Goal: Information Seeking & Learning: Learn about a topic

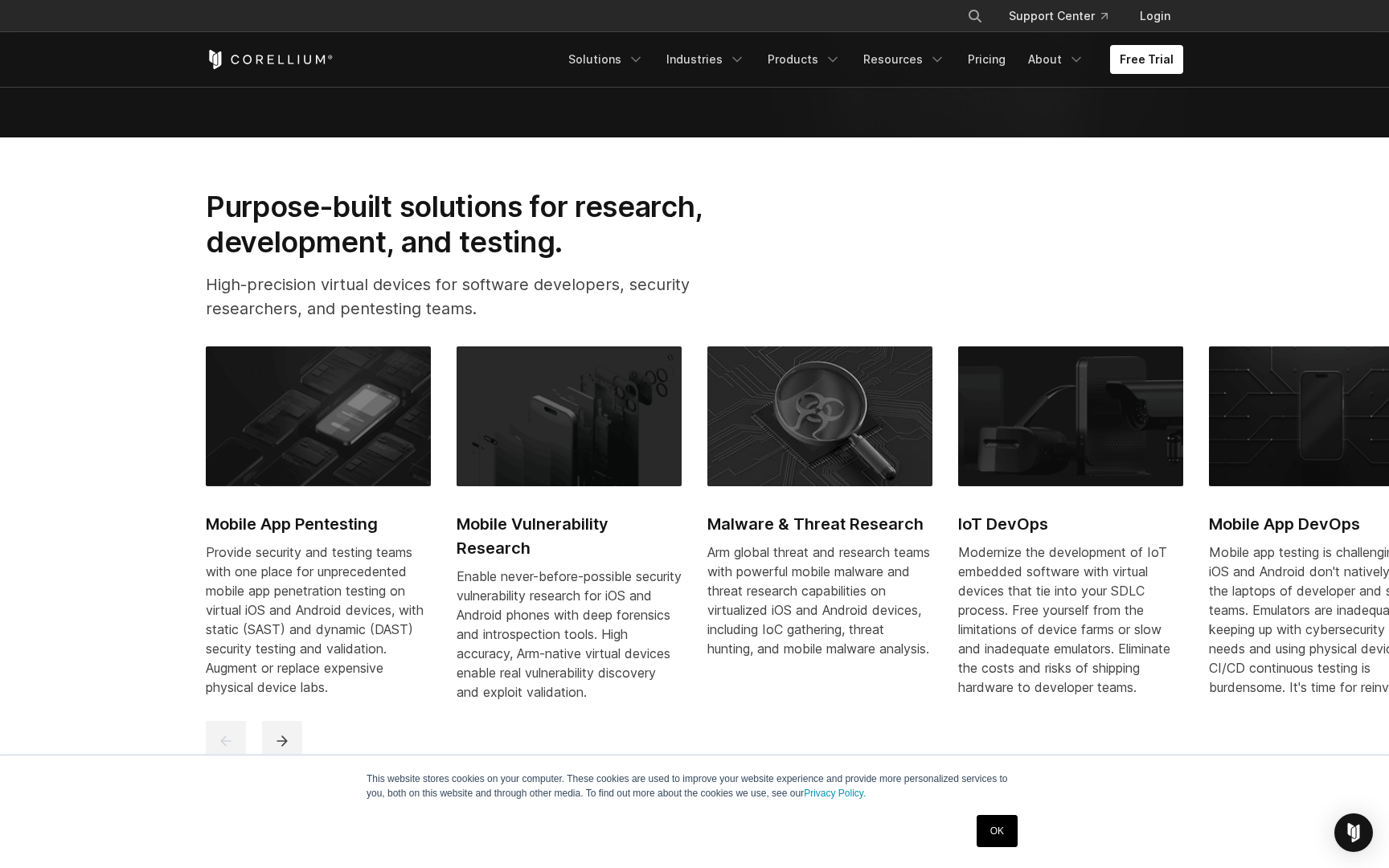
scroll to position [707, 0]
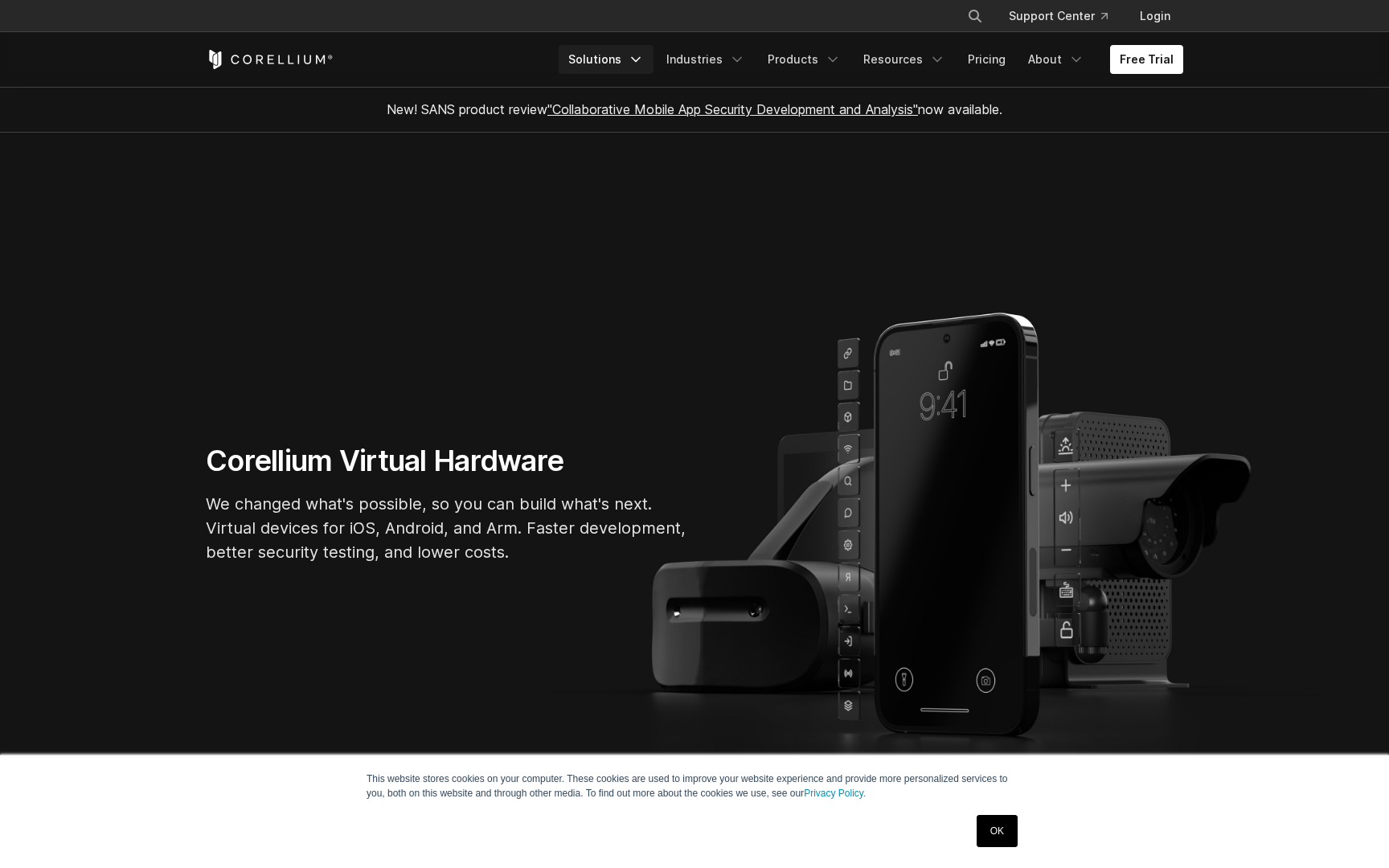
click at [633, 62] on link "Solutions" at bounding box center [606, 59] width 95 height 29
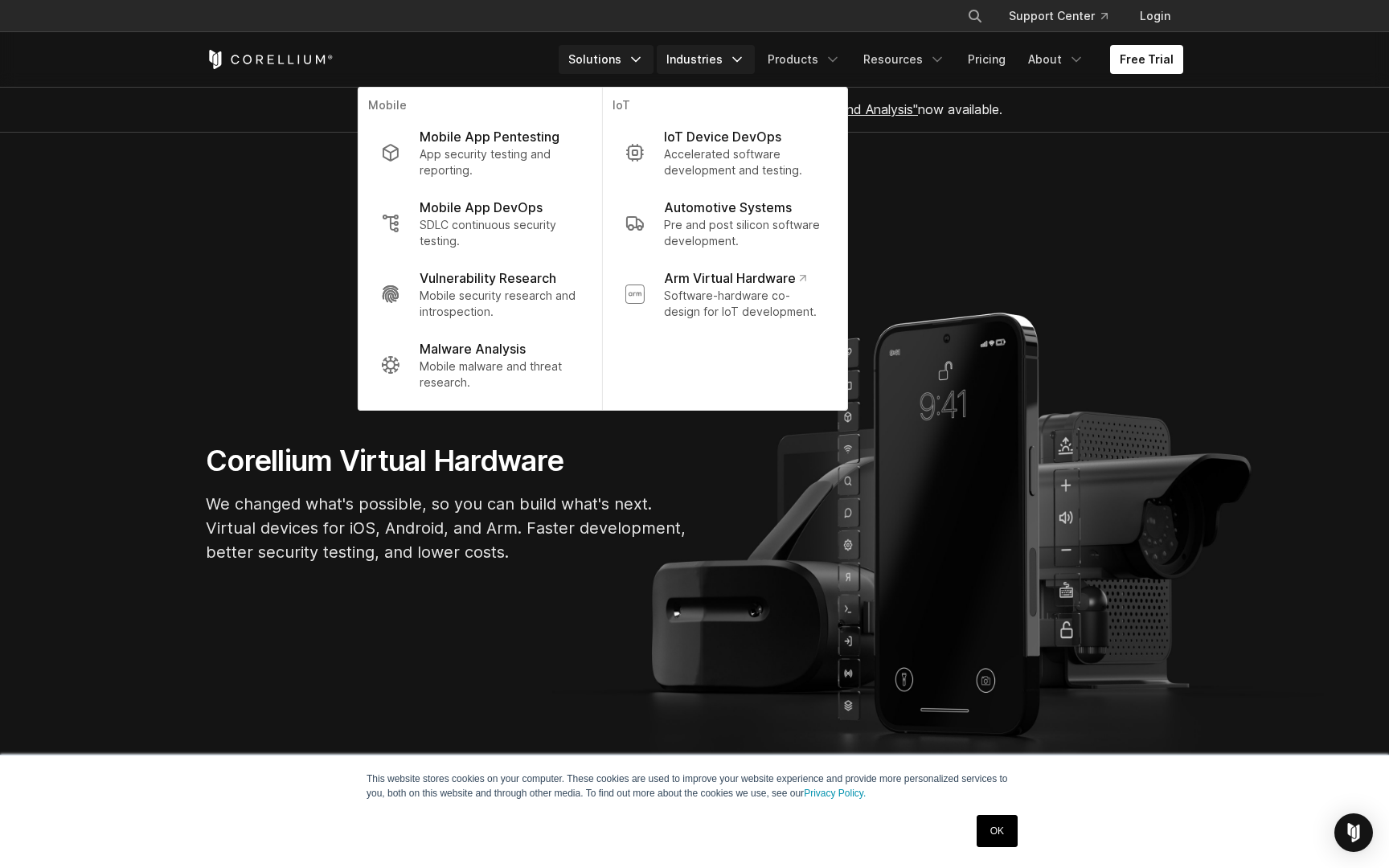
click at [714, 58] on link "Industries" at bounding box center [706, 59] width 98 height 29
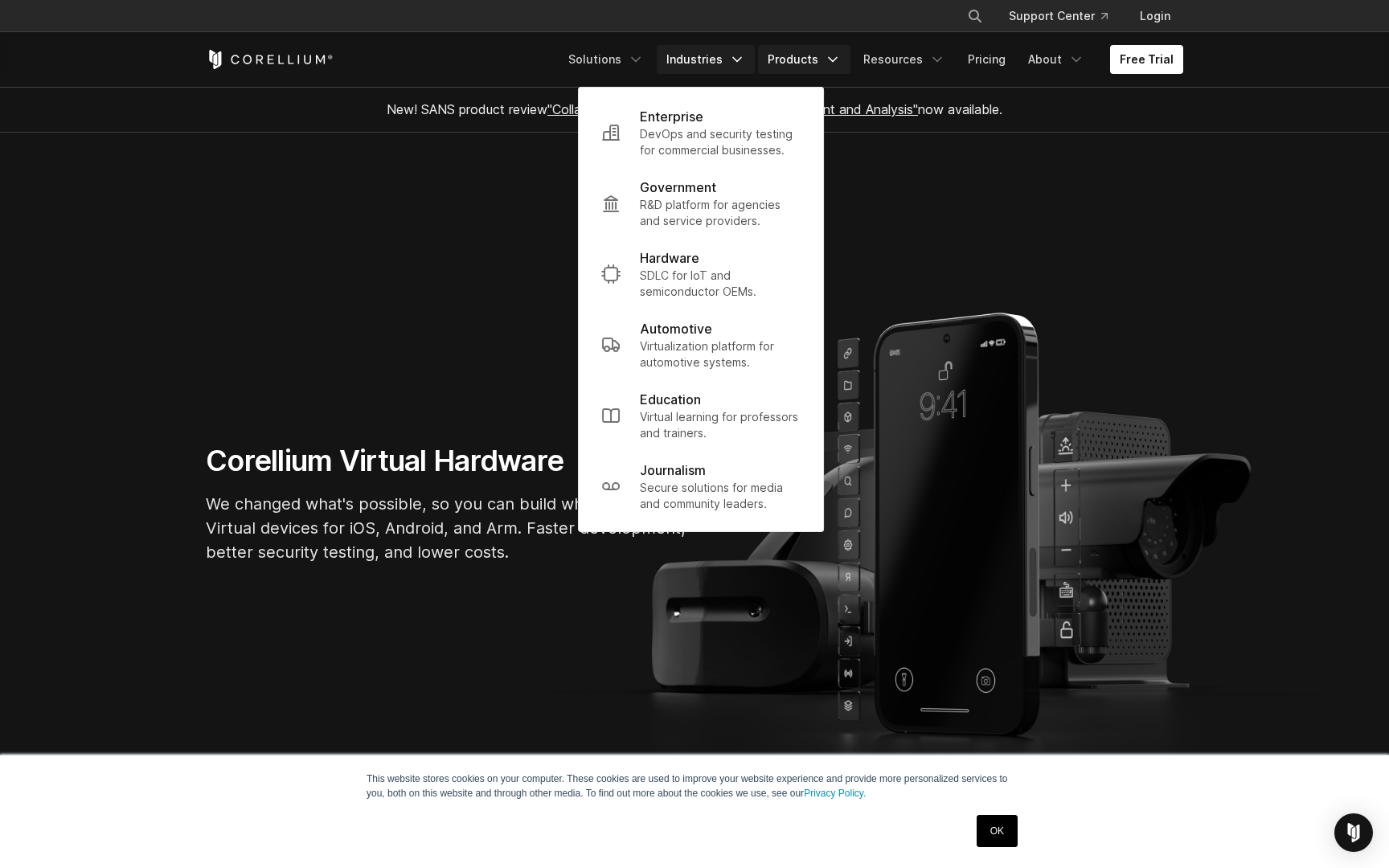
click at [803, 57] on link "Products" at bounding box center [804, 59] width 92 height 29
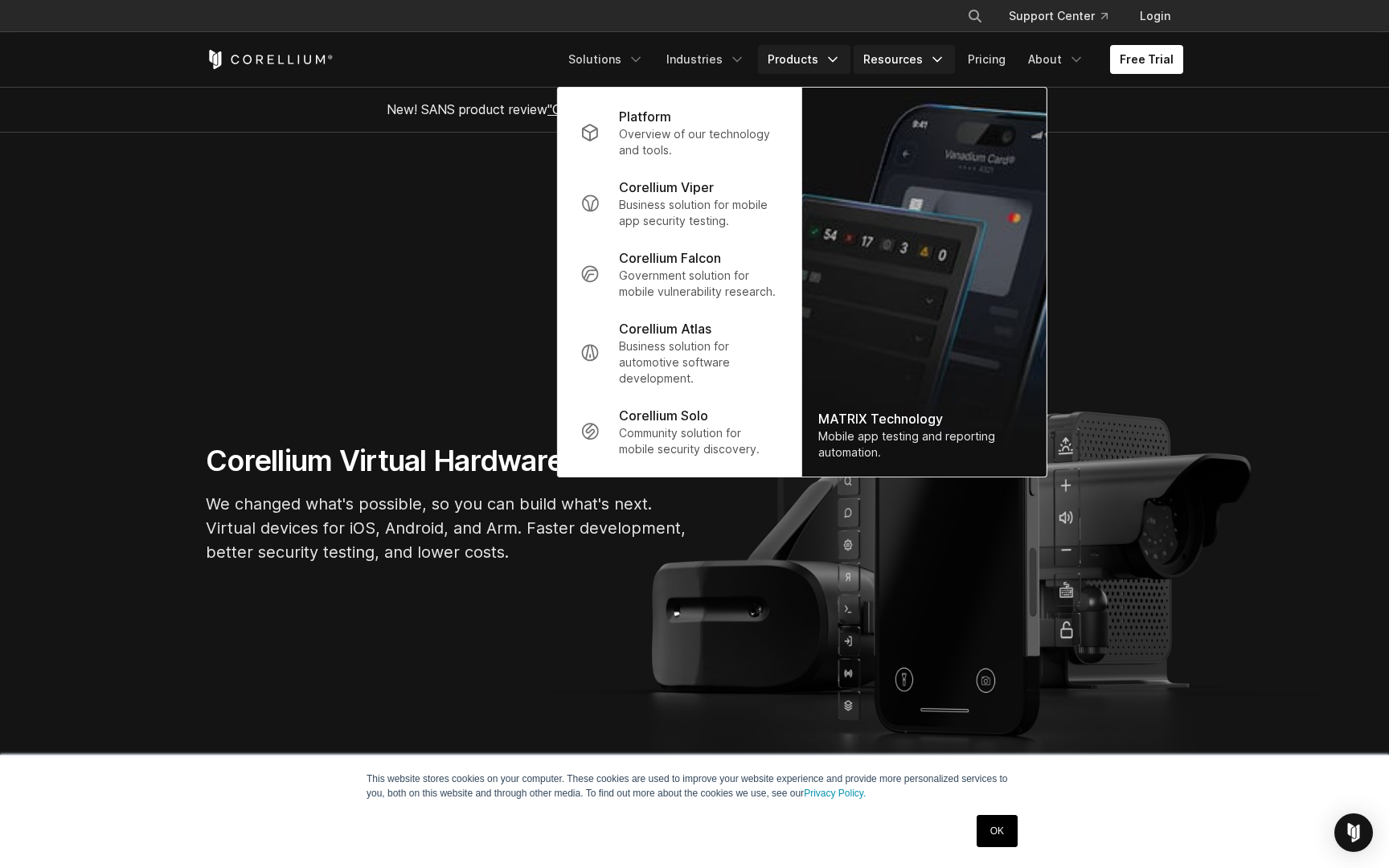
click at [884, 55] on link "Resources" at bounding box center [905, 59] width 101 height 29
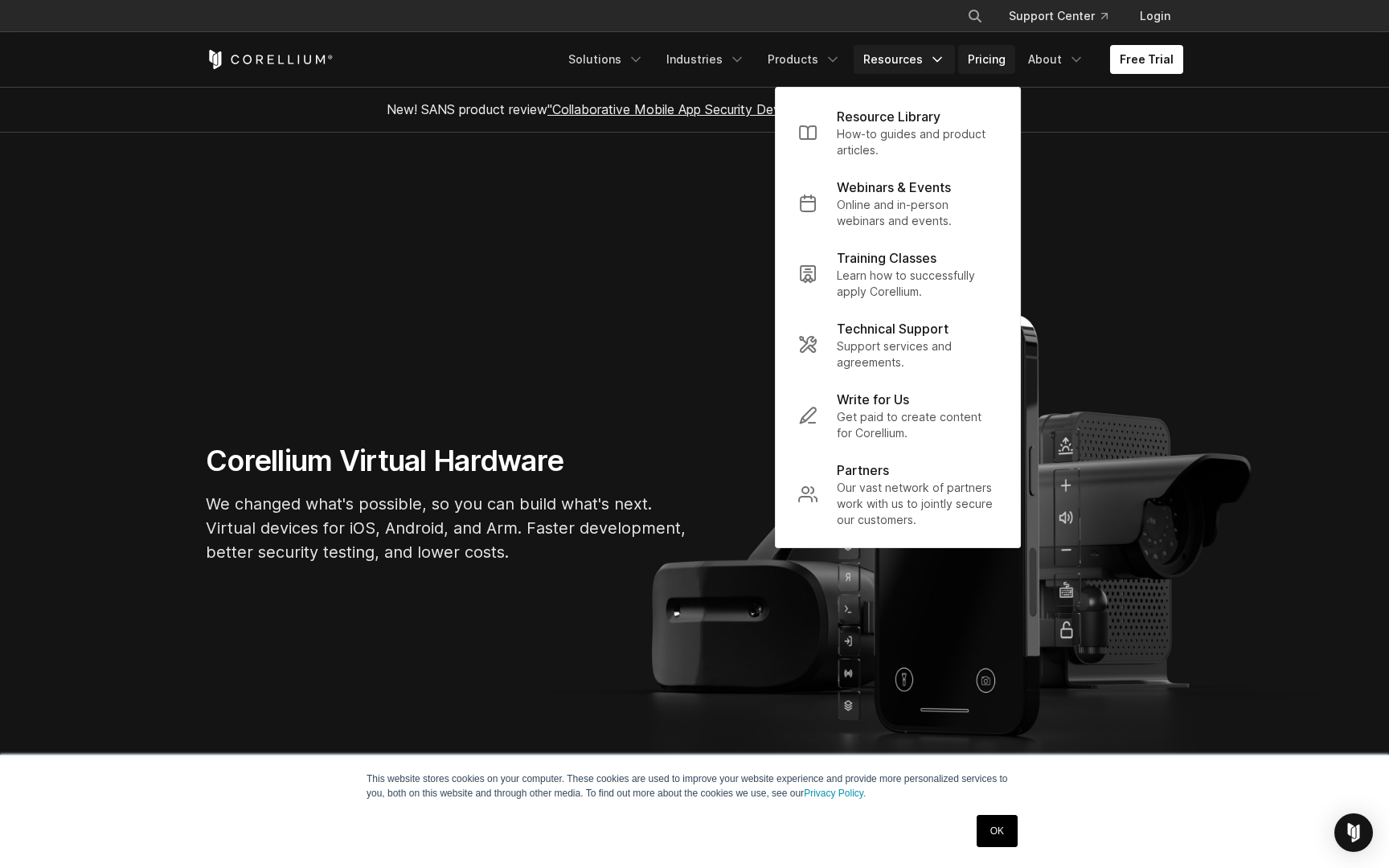
click at [982, 56] on link "Pricing" at bounding box center [987, 59] width 57 height 29
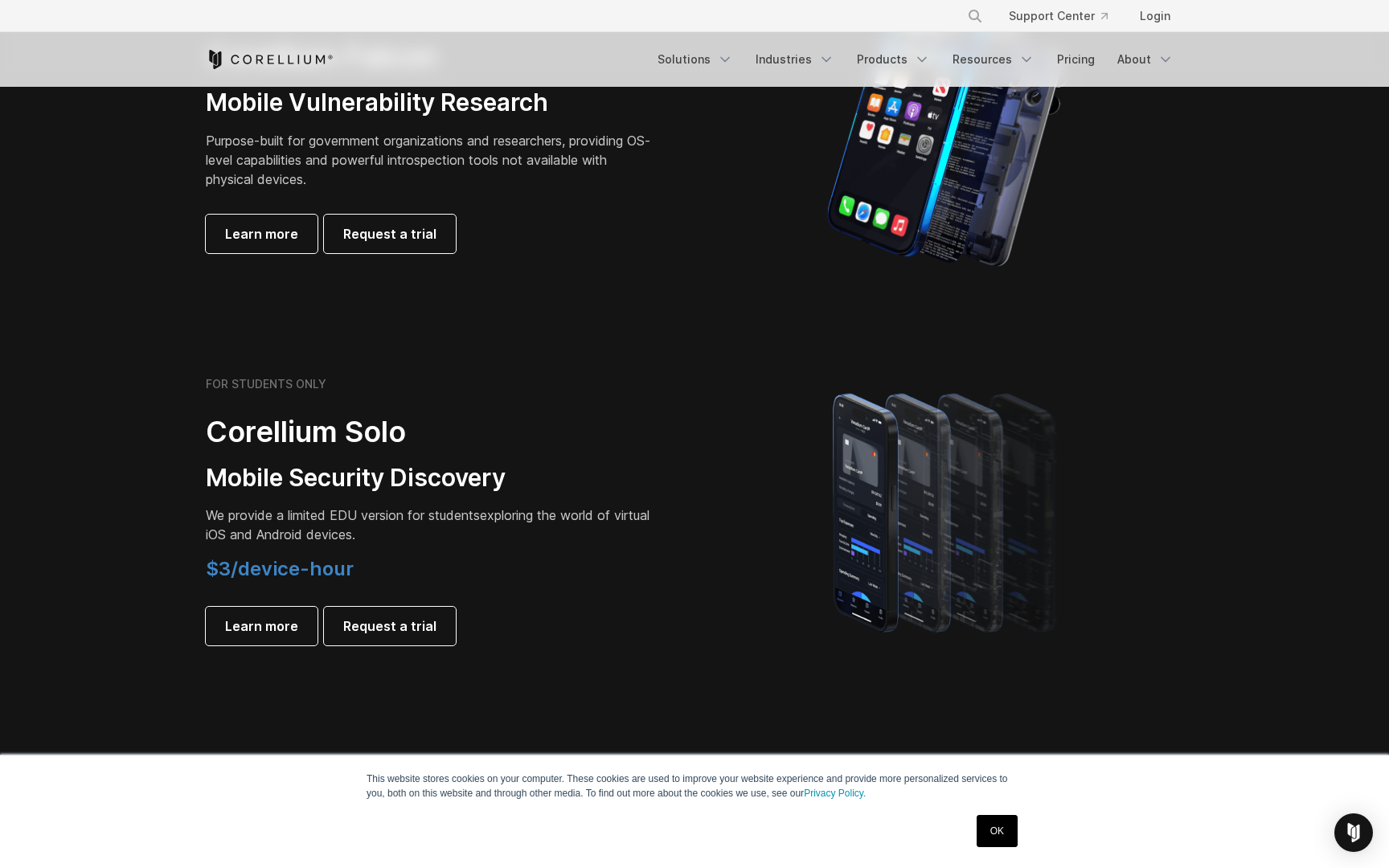
scroll to position [668, 0]
